Goal: Transaction & Acquisition: Purchase product/service

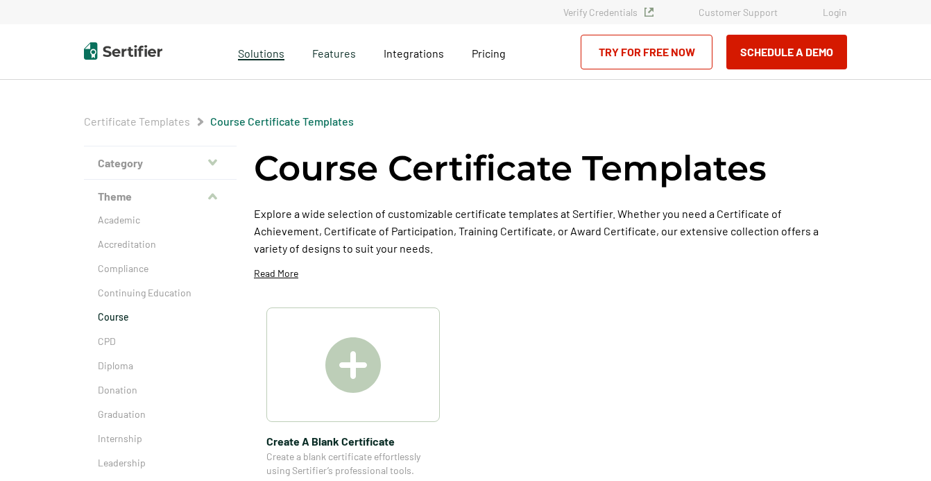
click at [262, 54] on span "Solutions" at bounding box center [261, 51] width 46 height 17
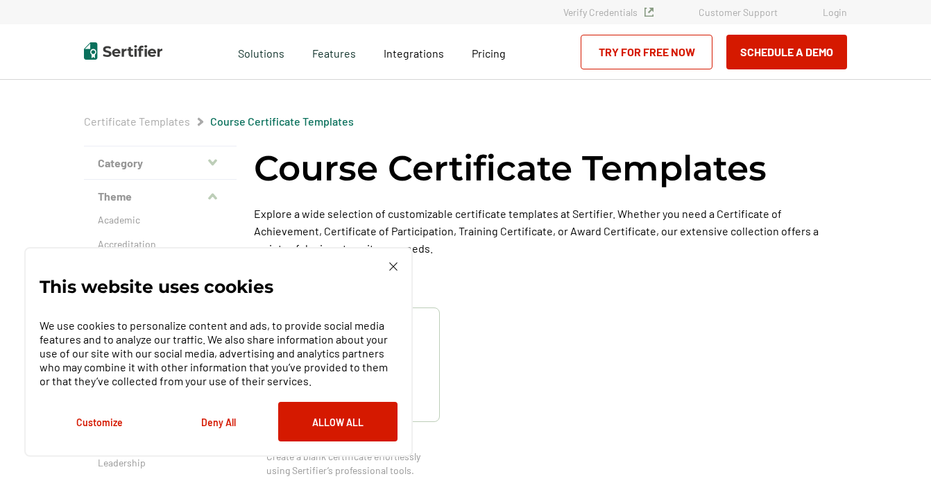
click at [393, 263] on img at bounding box center [393, 266] width 8 height 8
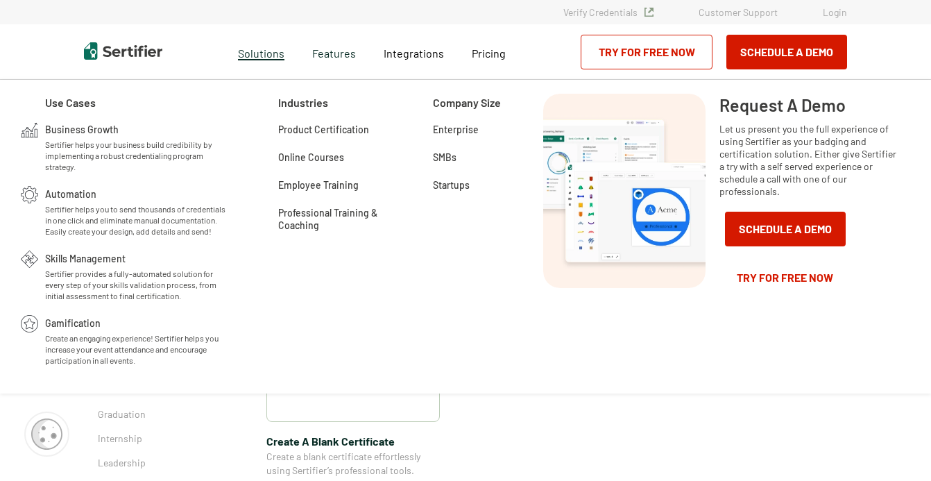
click at [256, 49] on span "Solutions" at bounding box center [261, 51] width 46 height 17
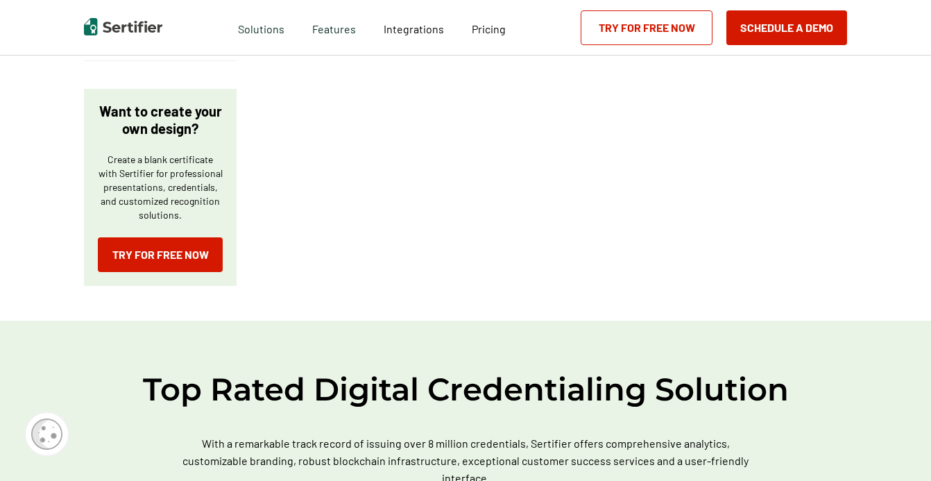
scroll to position [1006, 0]
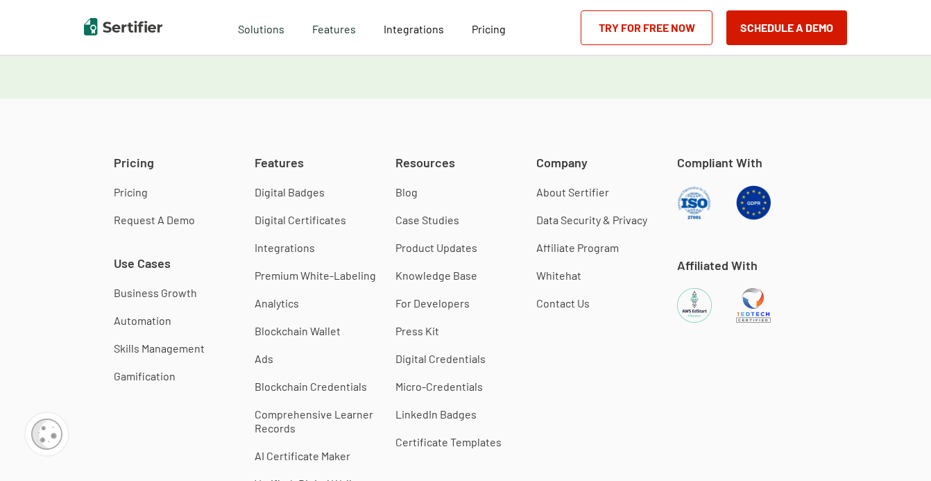
click at [307, 193] on link "Digital Badges" at bounding box center [290, 192] width 70 height 14
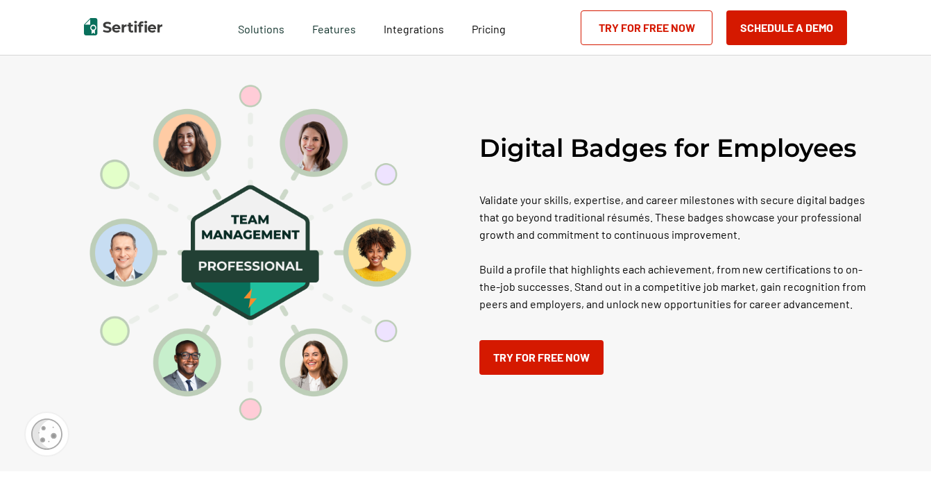
scroll to position [1240, 0]
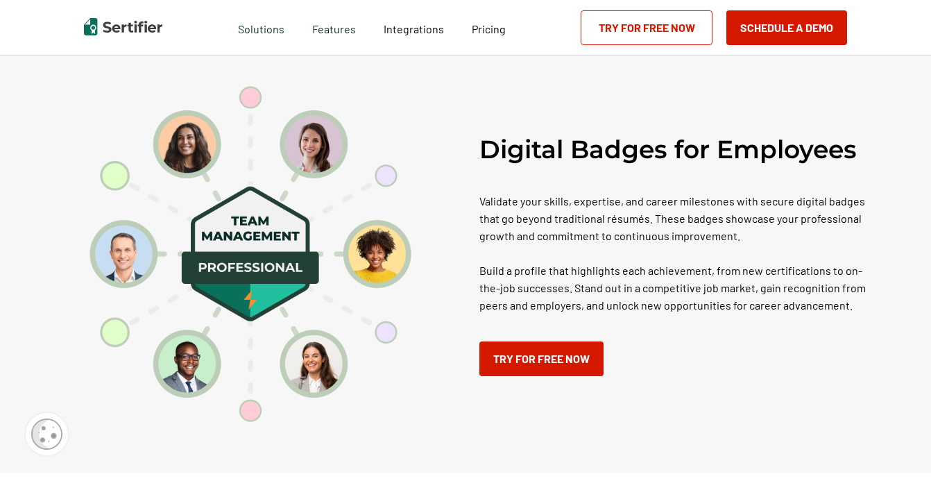
click at [561, 253] on p "Validate your skills, expertise, and career milestones with secure digital badg…" at bounding box center [680, 252] width 402 height 121
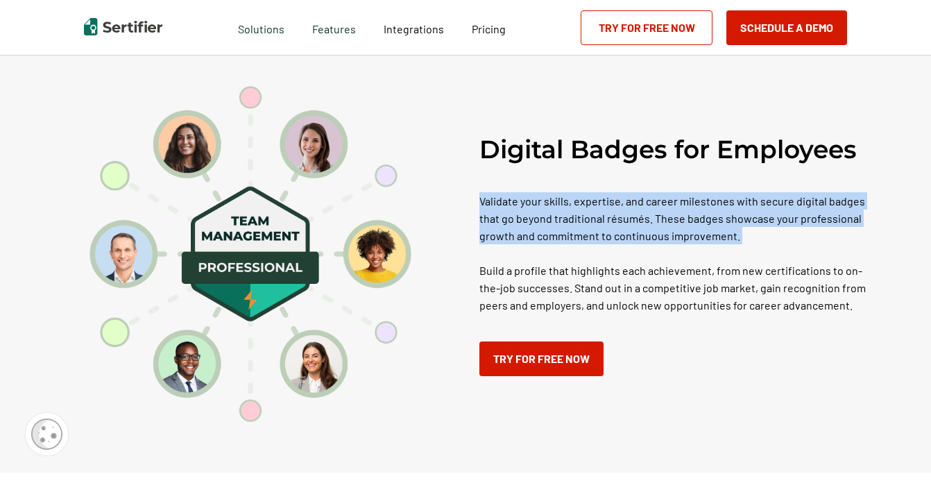
click at [561, 253] on p "Validate your skills, expertise, and career milestones with secure digital badg…" at bounding box center [680, 252] width 402 height 121
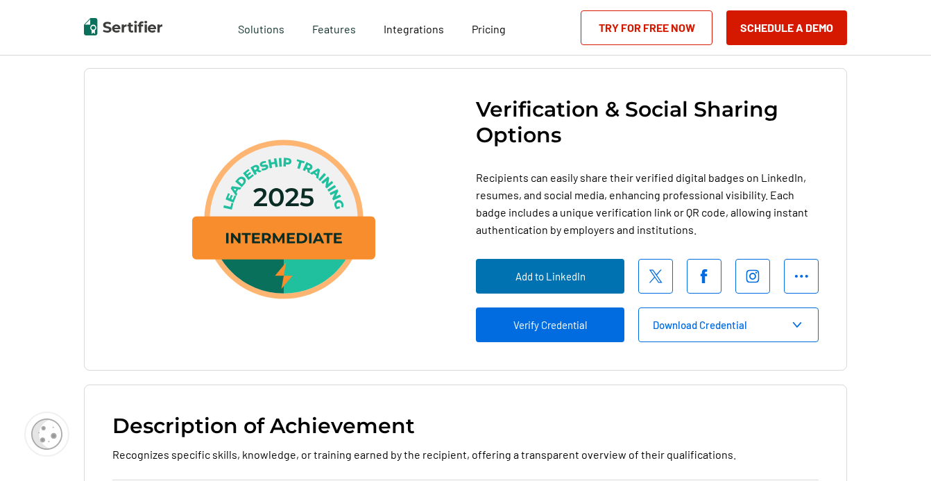
scroll to position [1923, 1]
click at [524, 238] on span "Recipients can easily share their verified digital badges on LinkedIn, resumes,…" at bounding box center [647, 203] width 343 height 69
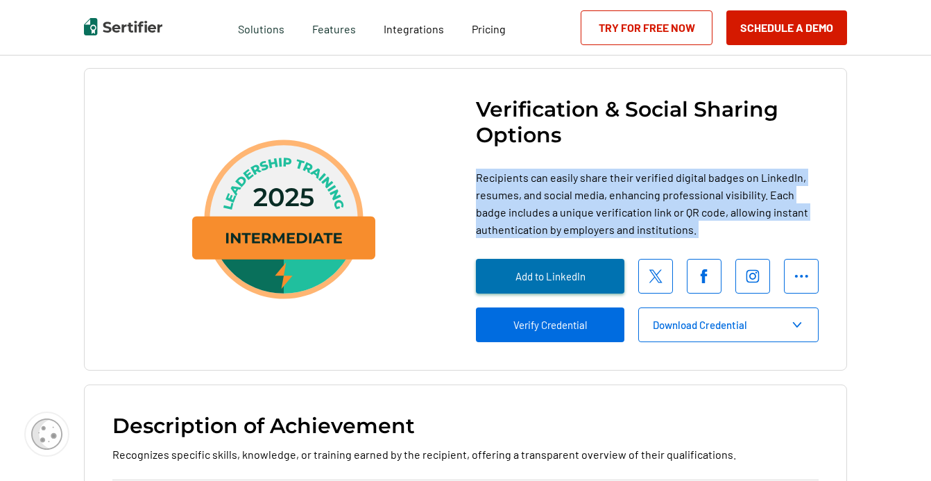
drag, startPoint x: 524, startPoint y: 242, endPoint x: 521, endPoint y: 313, distance: 70.8
click at [523, 238] on span "Recipients can easily share their verified digital badges on LinkedIn, resumes,…" at bounding box center [647, 203] width 343 height 69
click at [535, 237] on span "Recipients can easily share their verified digital badges on LinkedIn, resumes,…" at bounding box center [647, 203] width 343 height 69
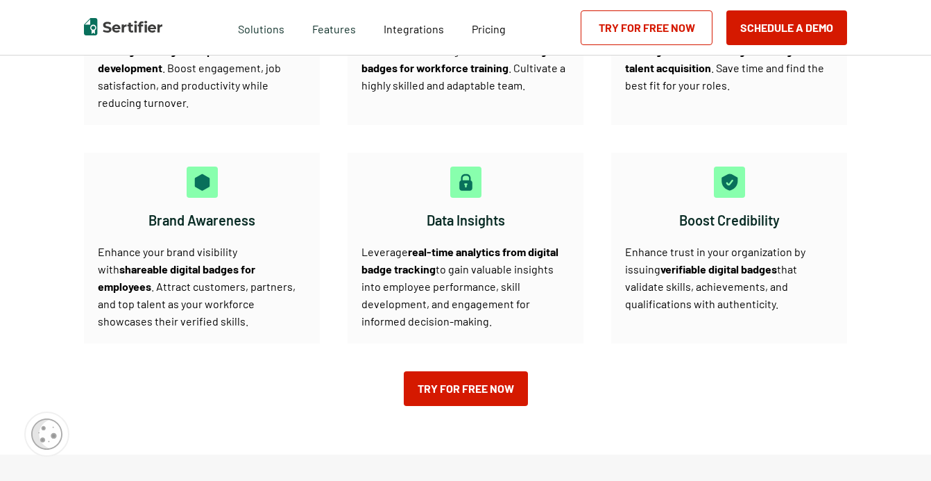
scroll to position [2855, 1]
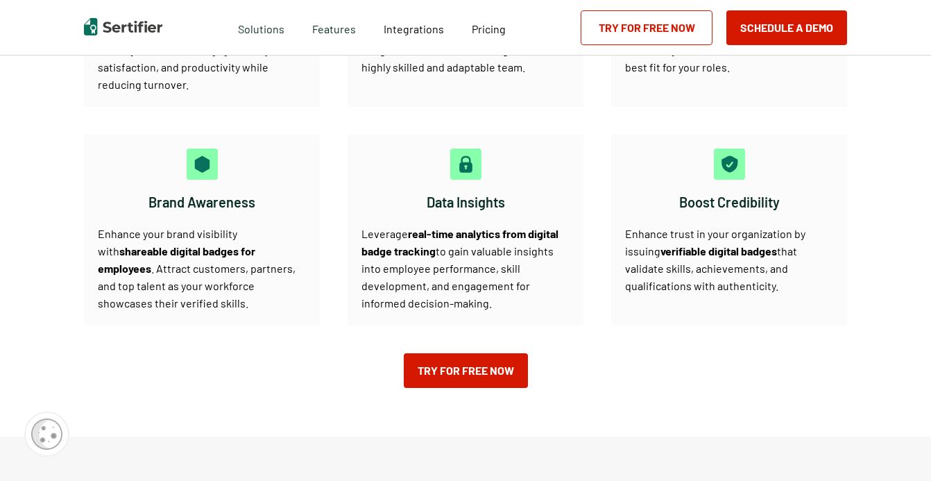
click at [434, 257] on b "real-time analytics from digital badge tracking" at bounding box center [460, 242] width 197 height 31
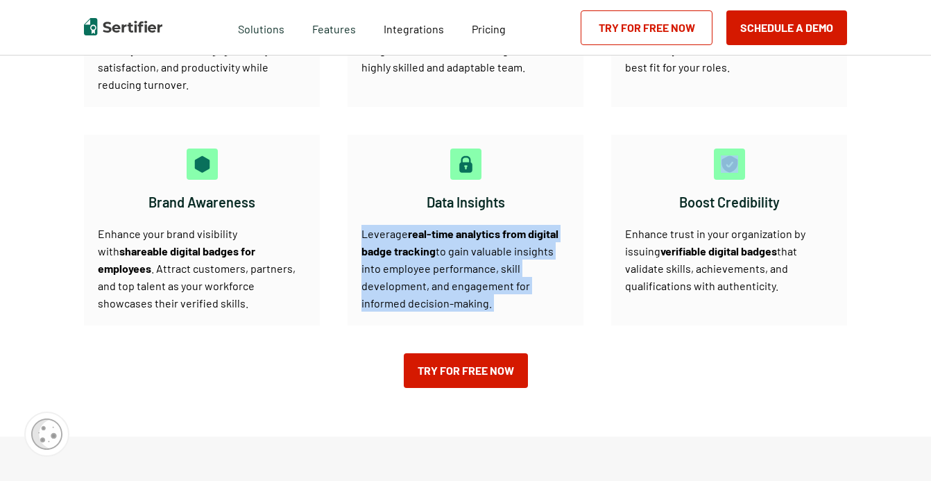
click at [434, 257] on b "real-time analytics from digital badge tracking" at bounding box center [460, 242] width 197 height 31
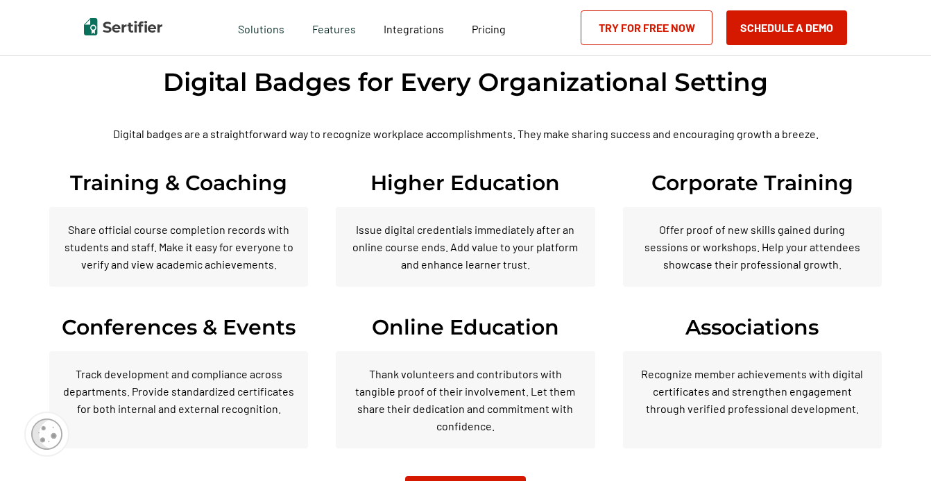
scroll to position [3625, 1]
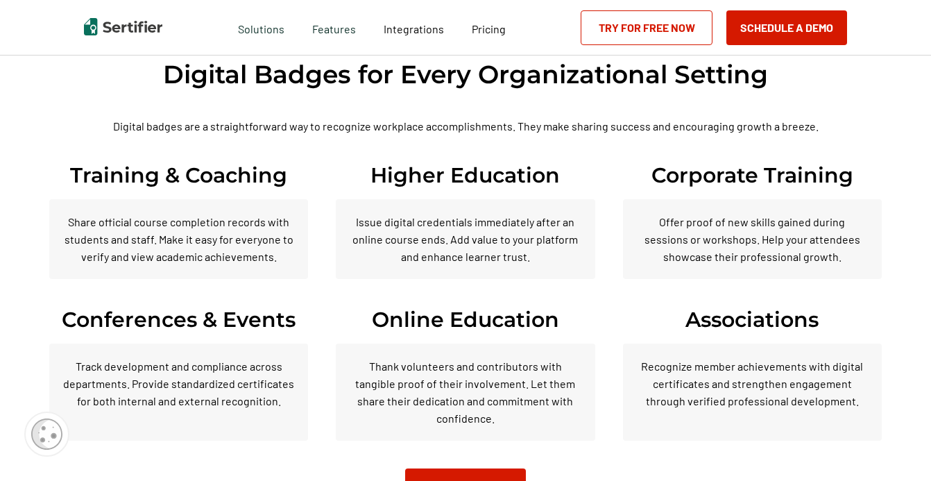
click at [433, 265] on p "Issue digital credentials immediately after an online course ends. Add value to…" at bounding box center [465, 239] width 231 height 52
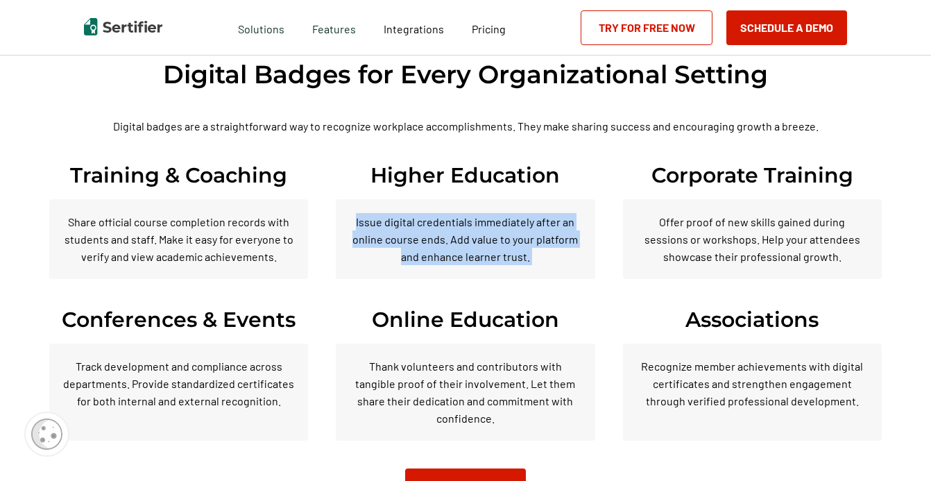
click at [433, 265] on p "Issue digital credentials immediately after an online course ends. Add value to…" at bounding box center [465, 239] width 231 height 52
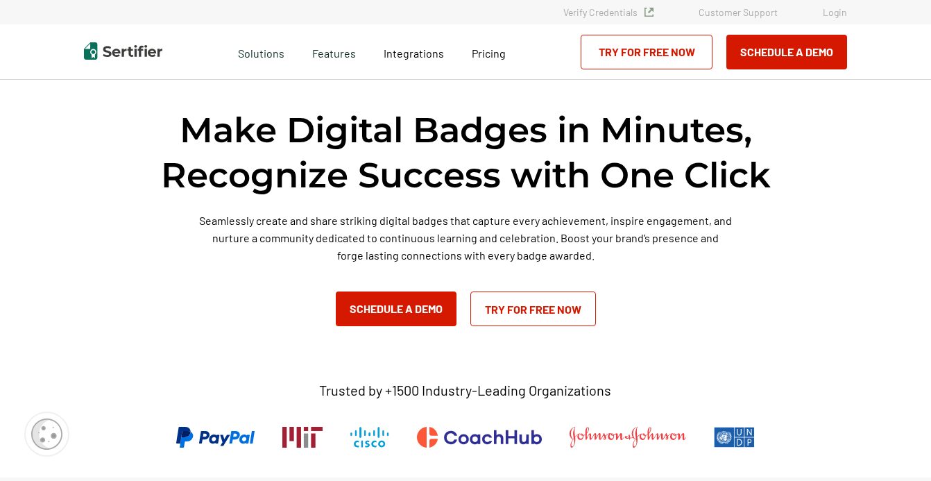
scroll to position [0, 5]
click at [484, 55] on span "Pricing" at bounding box center [489, 52] width 34 height 13
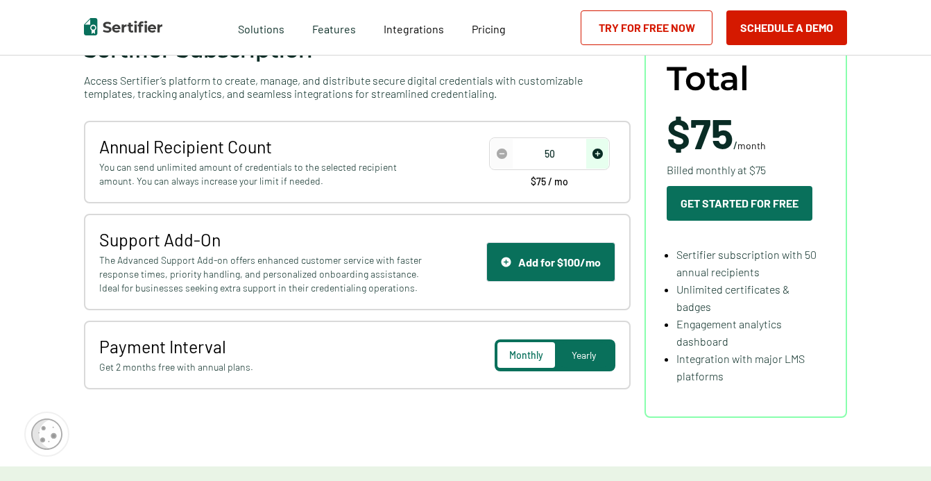
scroll to position [224, 0]
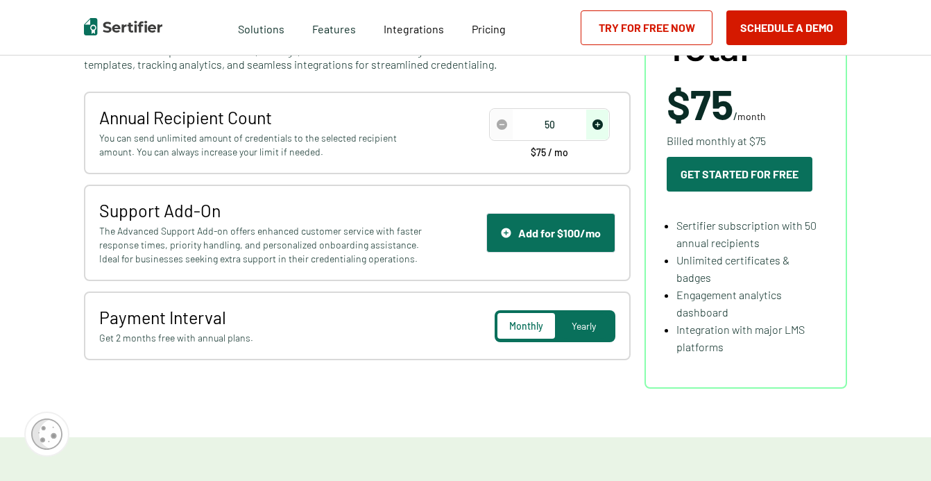
click at [734, 227] on span "Sertifier subscription with 50 annual recipients" at bounding box center [747, 234] width 140 height 31
click at [598, 128] on img "increase number" at bounding box center [598, 124] width 10 height 10
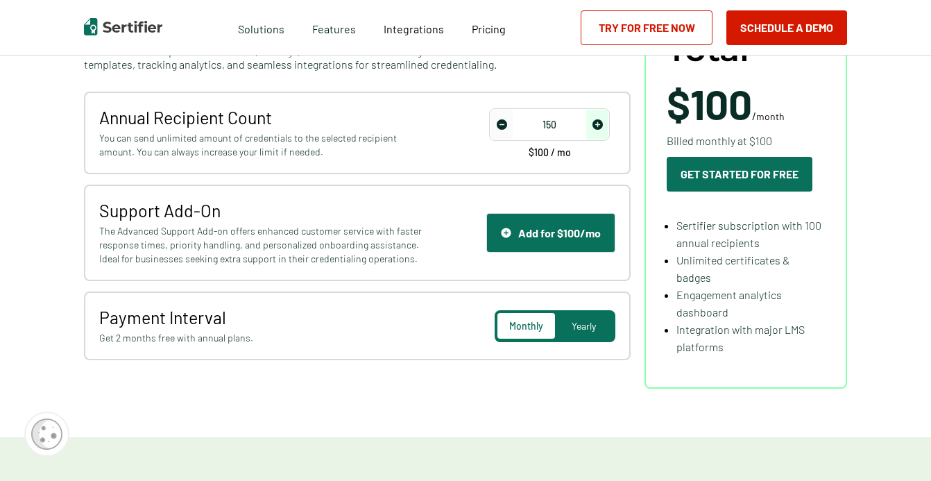
click at [598, 128] on img "increase number" at bounding box center [598, 124] width 10 height 10
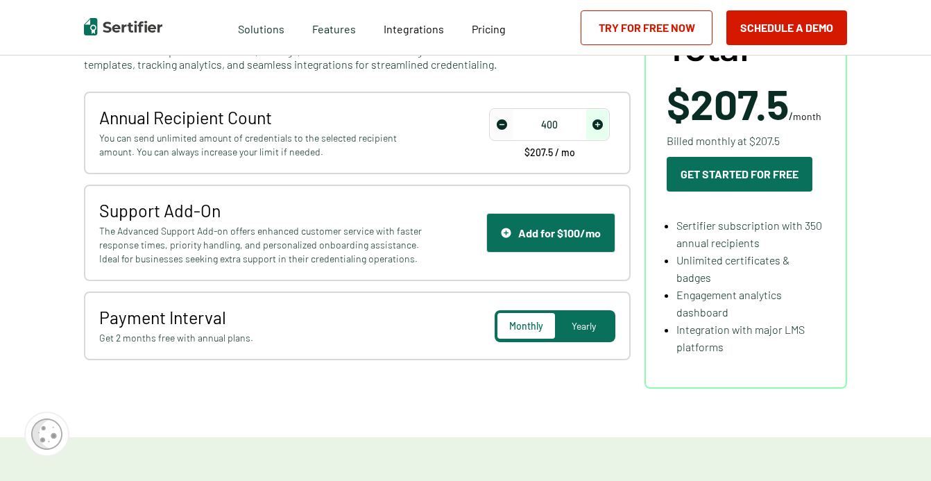
click at [598, 128] on img "increase number" at bounding box center [598, 124] width 10 height 10
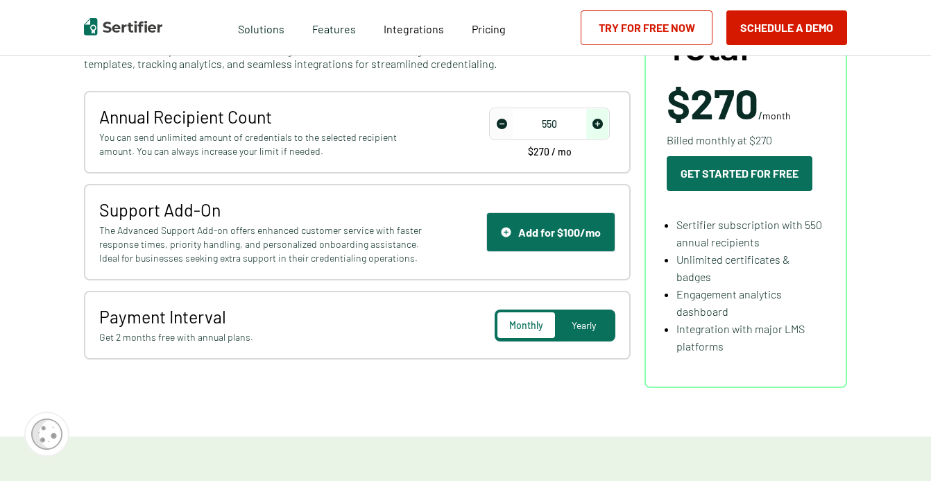
scroll to position [227, 6]
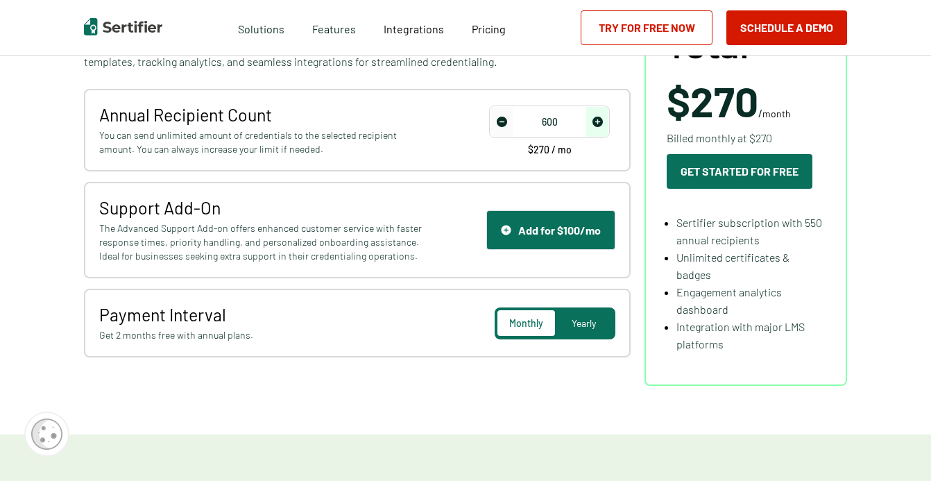
click at [598, 128] on span "increase number" at bounding box center [597, 122] width 22 height 30
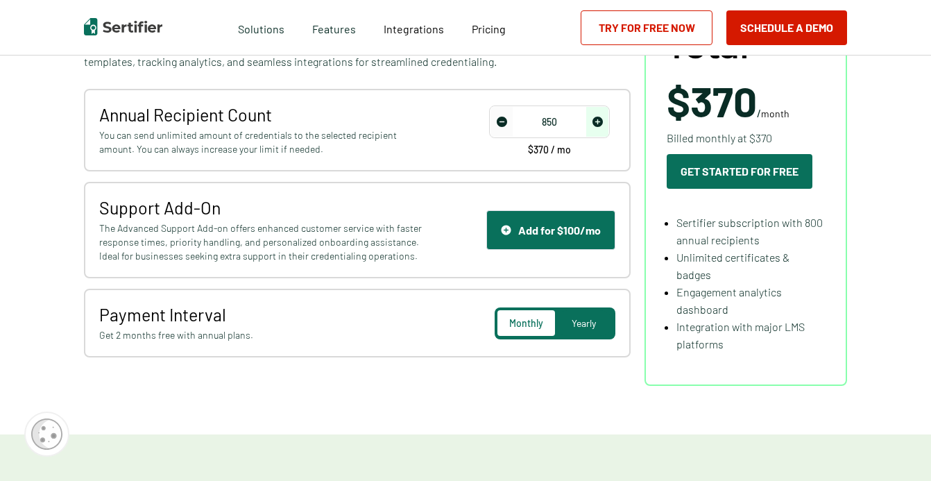
click at [598, 128] on span "increase number" at bounding box center [597, 122] width 22 height 30
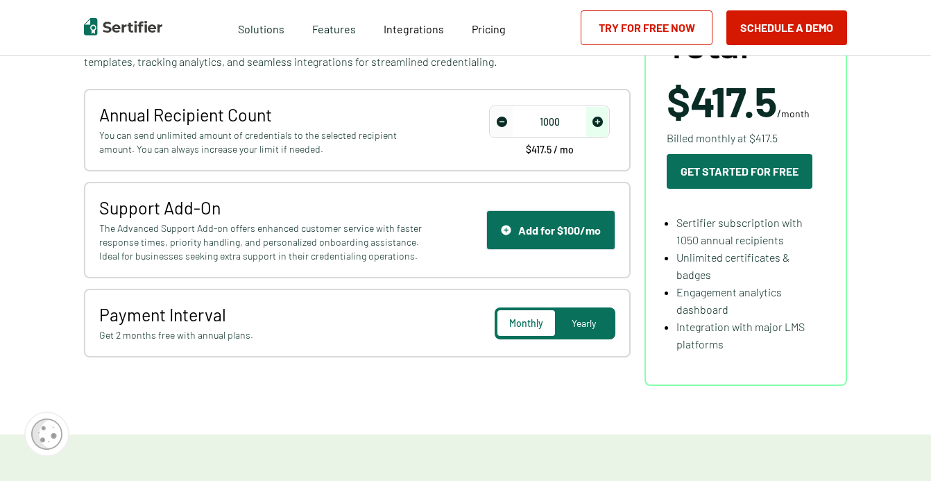
click at [502, 122] on img "decrease number" at bounding box center [502, 122] width 10 height 10
click at [697, 223] on span "Sertifier subscription with 1000 annual recipients" at bounding box center [740, 231] width 126 height 31
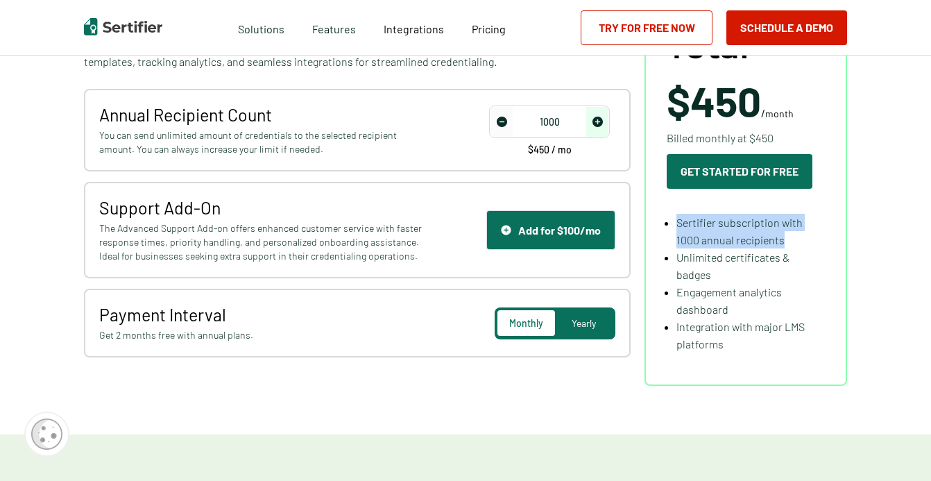
click at [697, 223] on span "Sertifier subscription with 1000 annual recipients" at bounding box center [740, 231] width 126 height 31
click at [500, 124] on img "decrease number" at bounding box center [502, 122] width 10 height 10
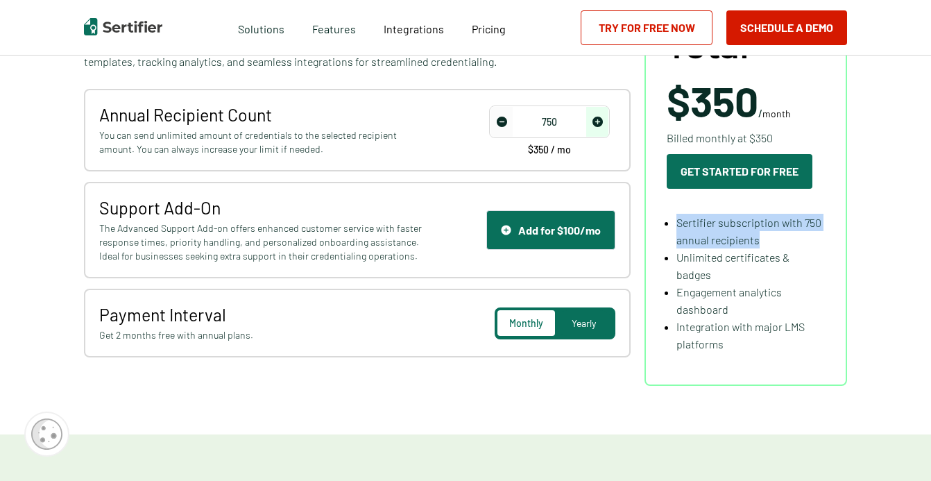
click at [500, 124] on img "decrease number" at bounding box center [502, 122] width 10 height 10
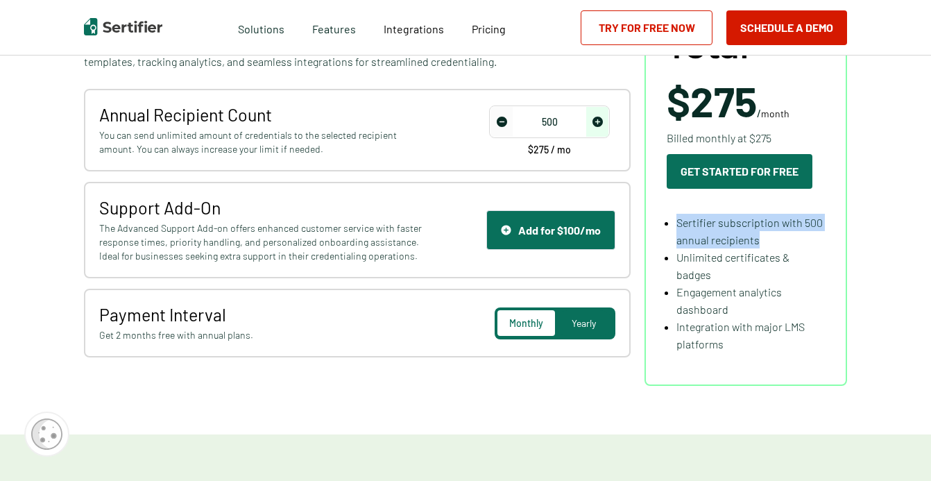
click at [500, 124] on img "decrease number" at bounding box center [502, 122] width 10 height 10
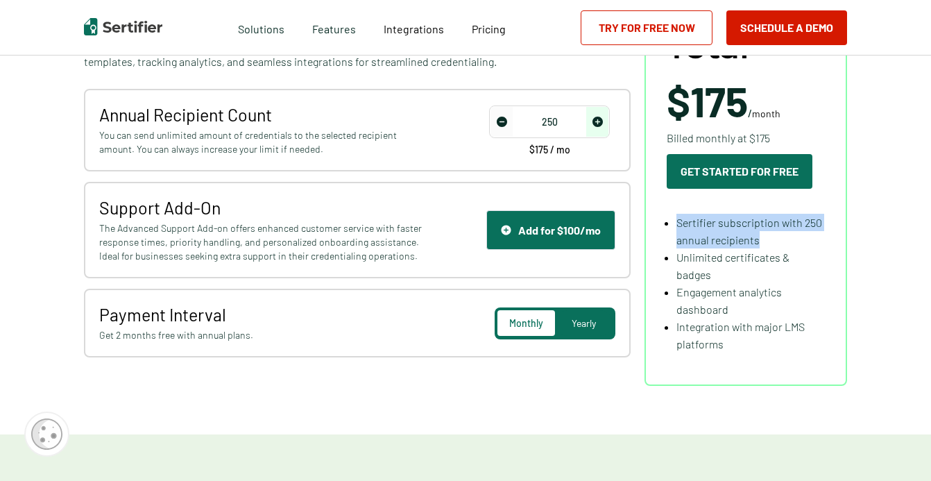
click at [500, 124] on img "decrease number" at bounding box center [502, 122] width 10 height 10
type input "50"
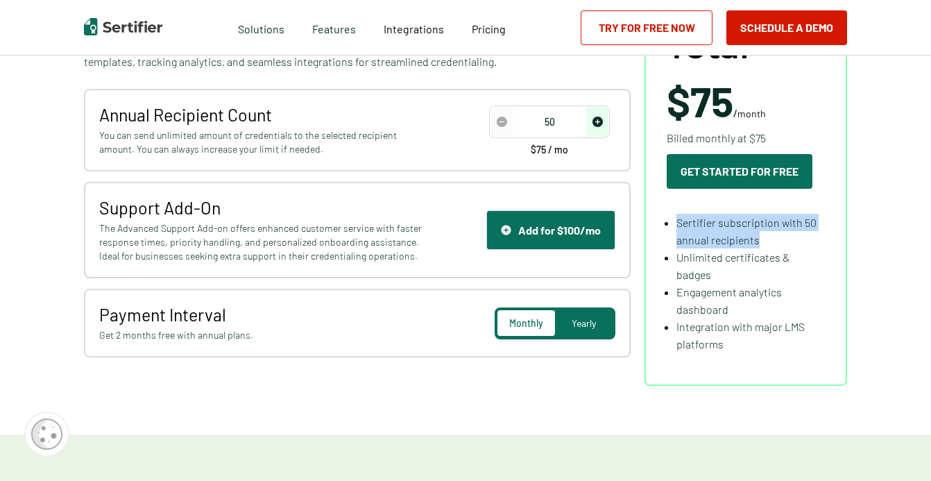
click at [500, 124] on img "decrease number" at bounding box center [502, 122] width 10 height 10
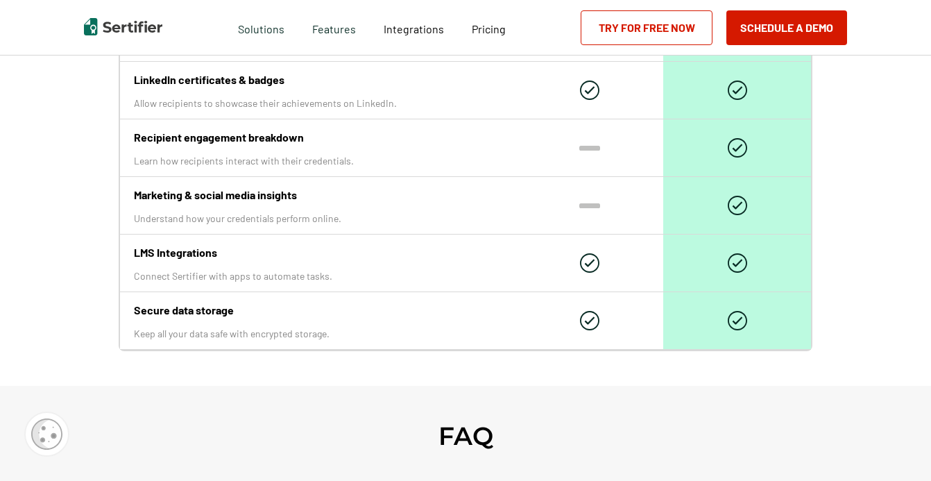
scroll to position [2114, 5]
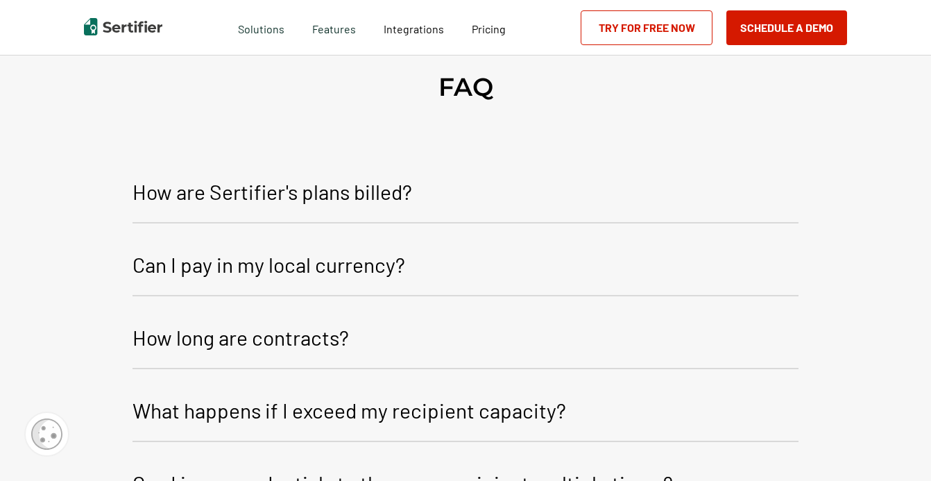
click at [368, 197] on p "How are Sertifier's plans billed?" at bounding box center [273, 191] width 280 height 33
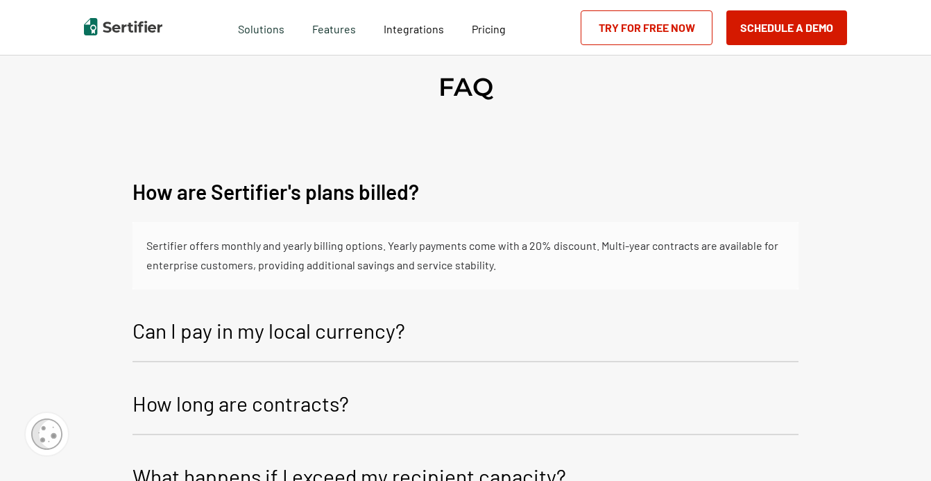
click at [368, 197] on p "How are Sertifier's plans billed?" at bounding box center [276, 191] width 287 height 33
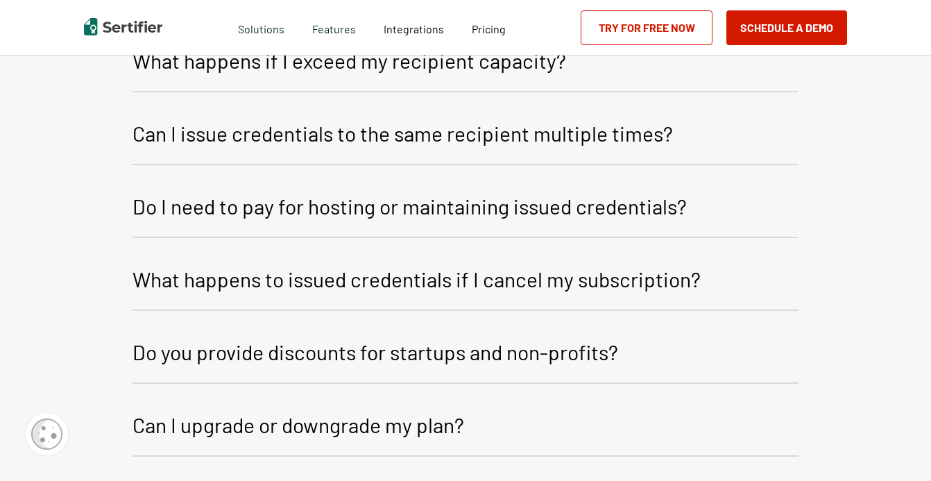
scroll to position [2463, 5]
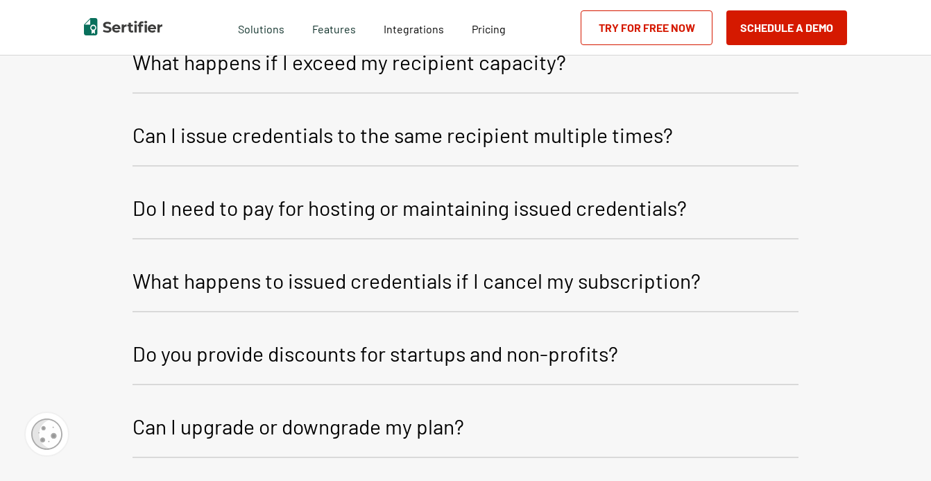
click at [382, 216] on p "Do I need to pay for hosting or maintaining issued credentials?" at bounding box center [410, 207] width 554 height 33
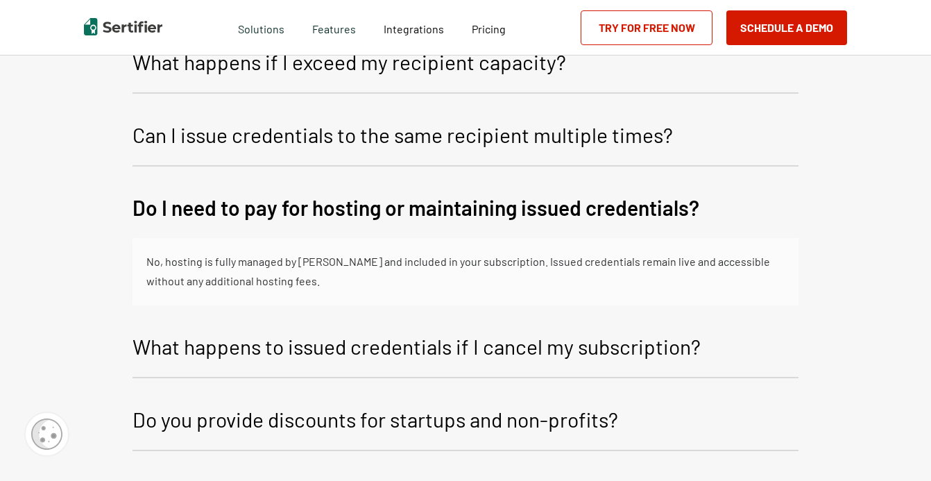
click at [330, 264] on div "No, hosting is fully managed by [PERSON_NAME] and included in your subscription…" at bounding box center [465, 272] width 638 height 40
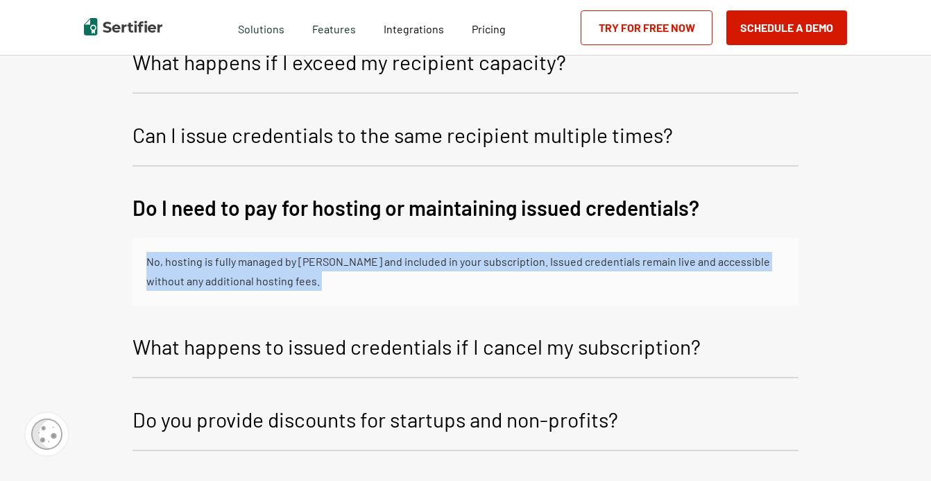
click at [330, 264] on div "No, hosting is fully managed by [PERSON_NAME] and included in your subscription…" at bounding box center [465, 272] width 638 height 40
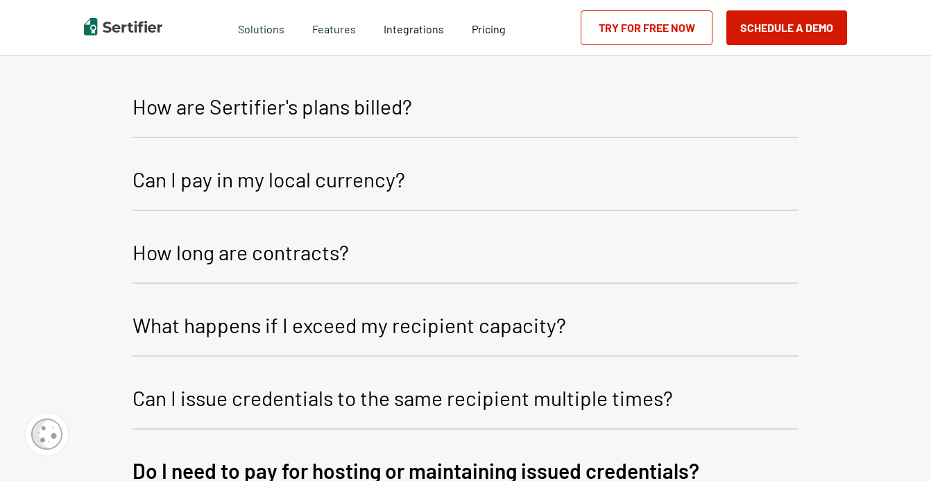
scroll to position [2200, 5]
click at [330, 264] on p "How long are contracts?" at bounding box center [241, 251] width 216 height 33
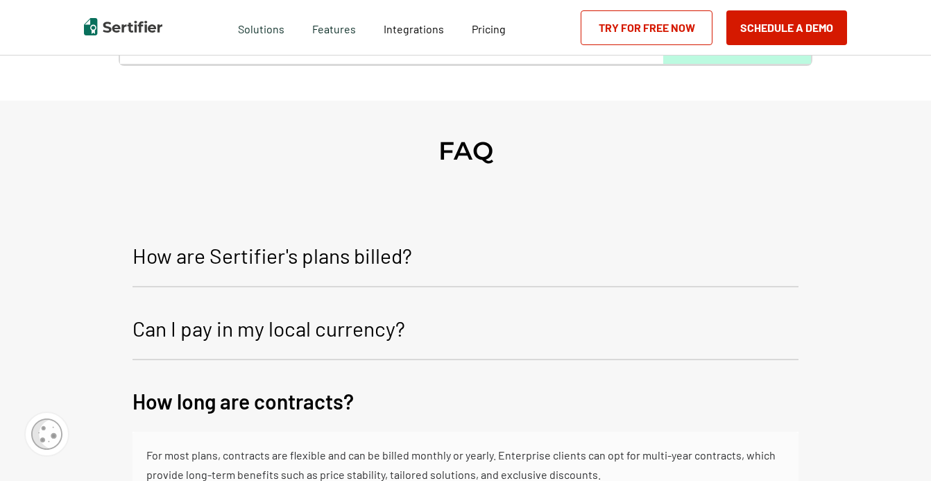
scroll to position [2052, 5]
